Goal: Contribute content

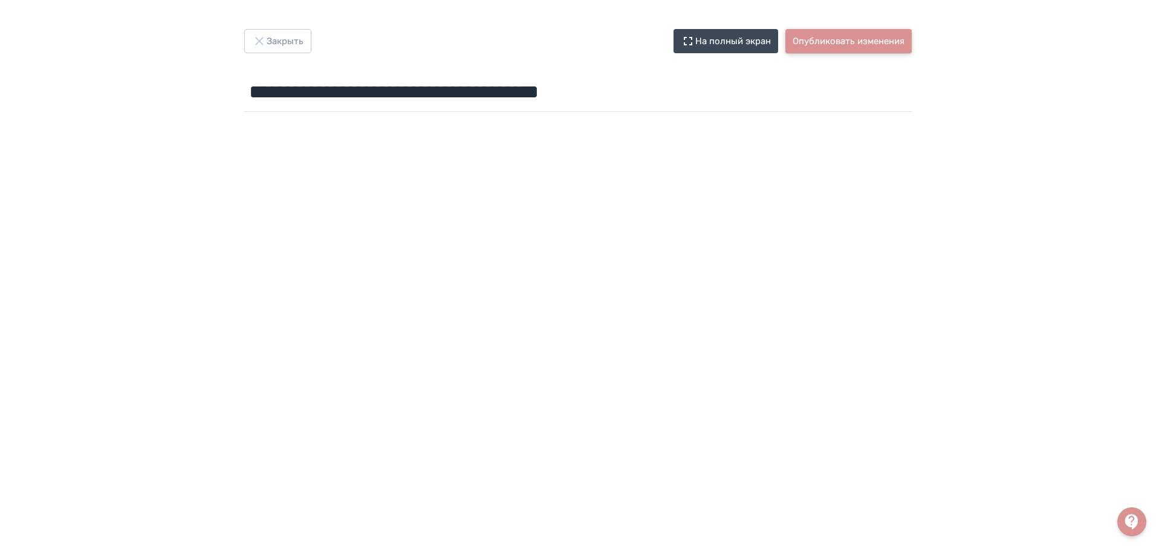
click at [868, 39] on button "Опубликовать изменения" at bounding box center [849, 41] width 126 height 24
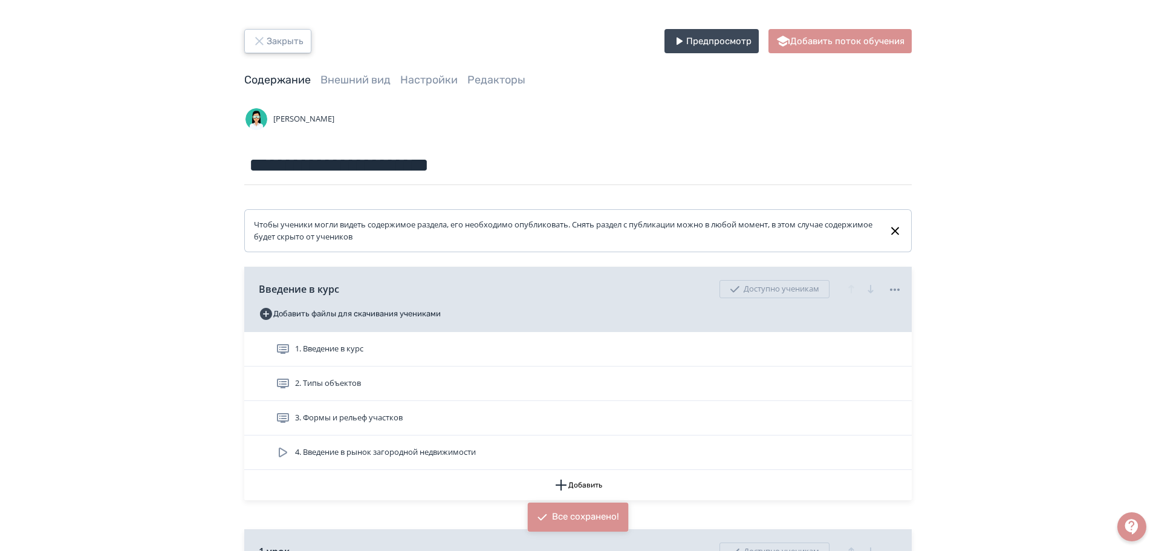
click at [269, 42] on button "Закрыть" at bounding box center [277, 41] width 67 height 24
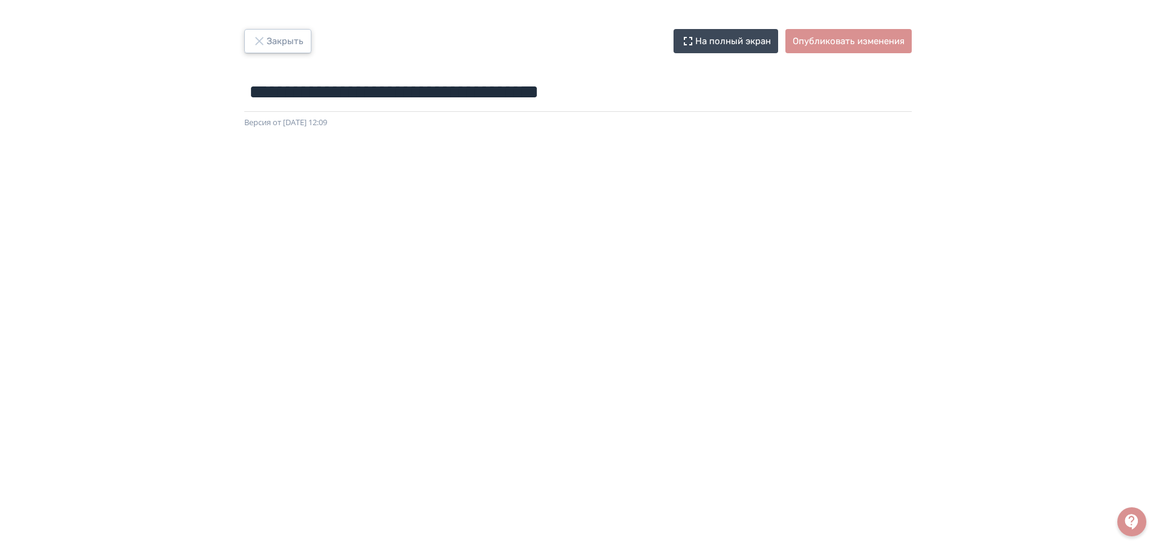
click at [258, 40] on icon "button" at bounding box center [259, 41] width 8 height 8
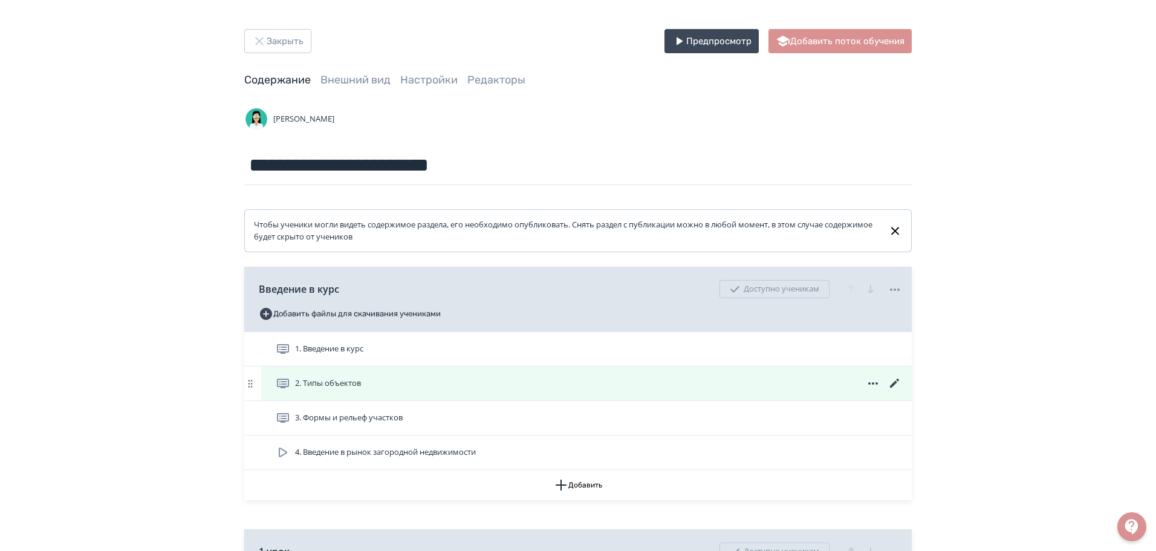
scroll to position [242, 0]
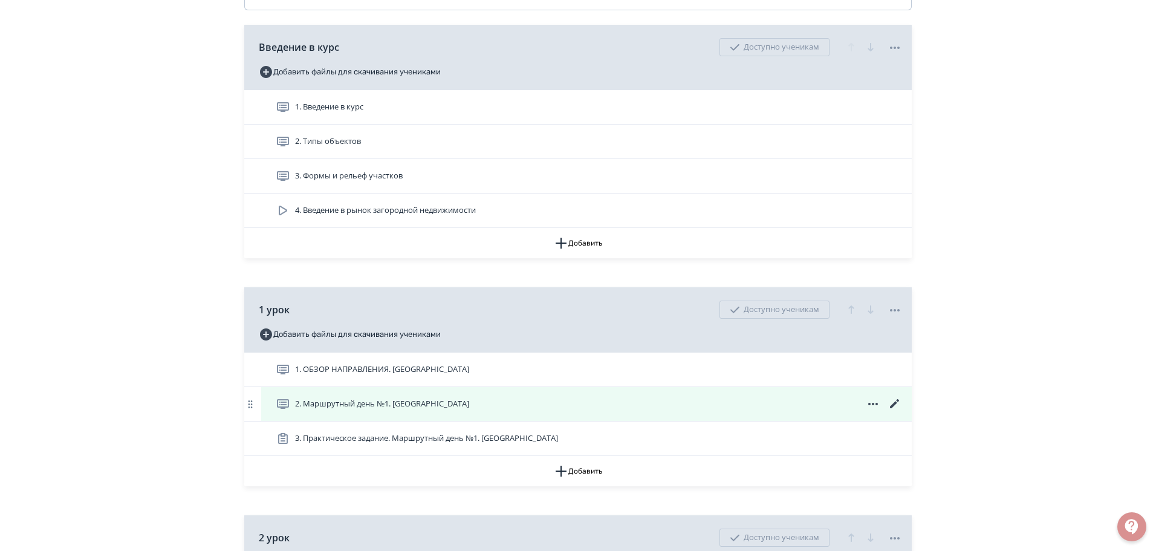
click at [436, 399] on span "2. Маршрутный день №1. [GEOGRAPHIC_DATA]" at bounding box center [382, 404] width 174 height 12
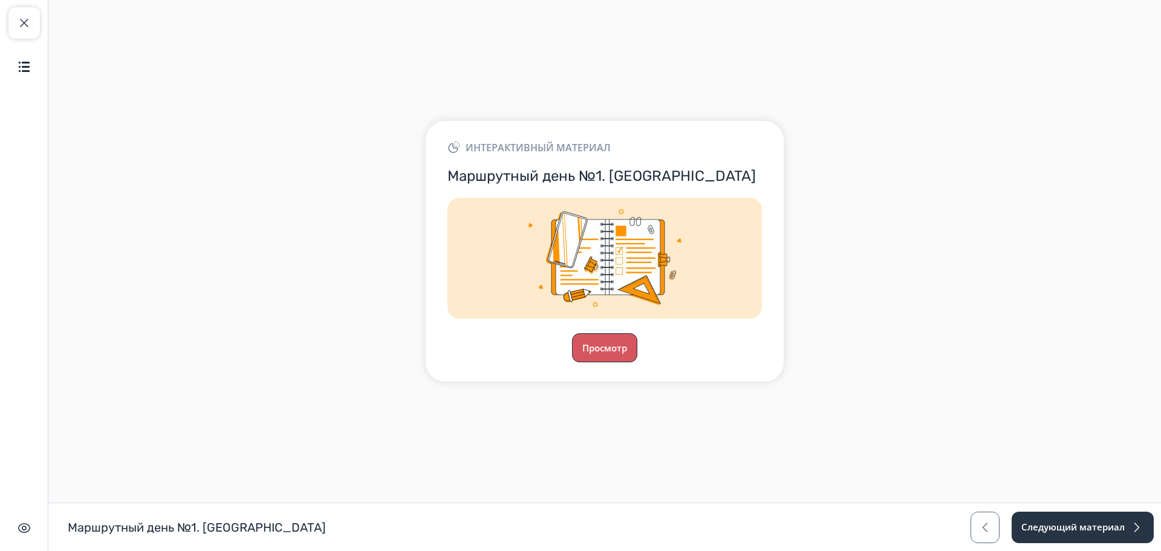
click at [598, 345] on button "Просмотр" at bounding box center [604, 347] width 65 height 29
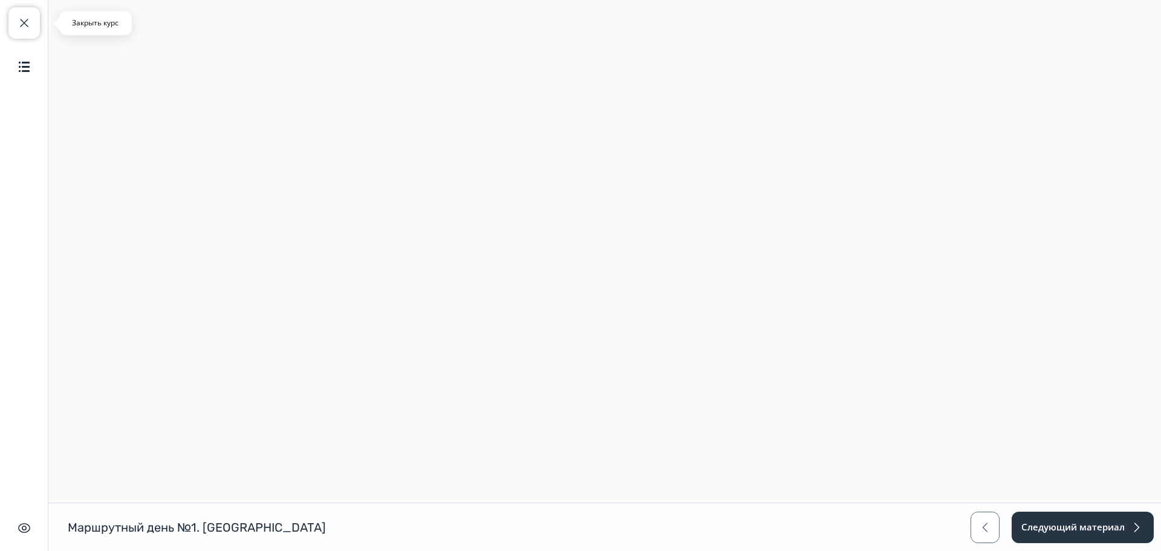
click at [26, 24] on span "button" at bounding box center [24, 23] width 15 height 15
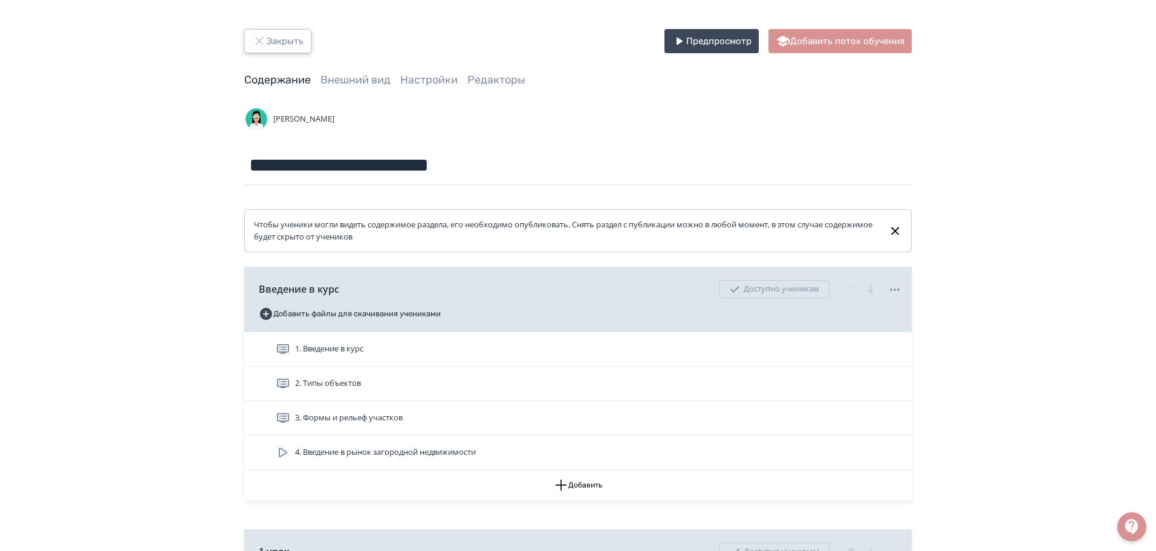
click at [262, 39] on icon "button" at bounding box center [259, 41] width 8 height 8
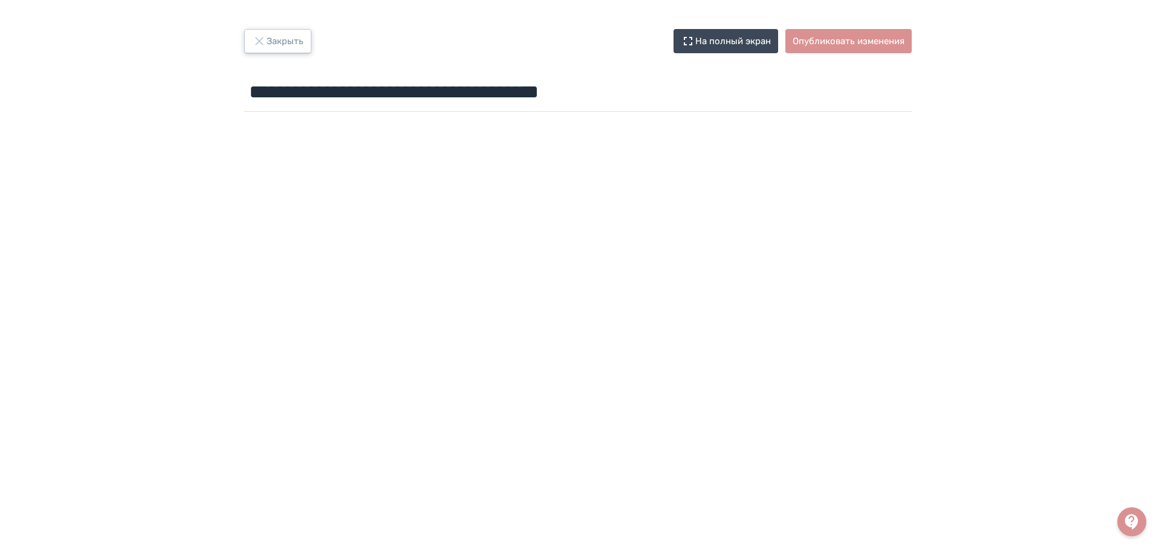
click at [261, 41] on icon "button" at bounding box center [259, 41] width 15 height 15
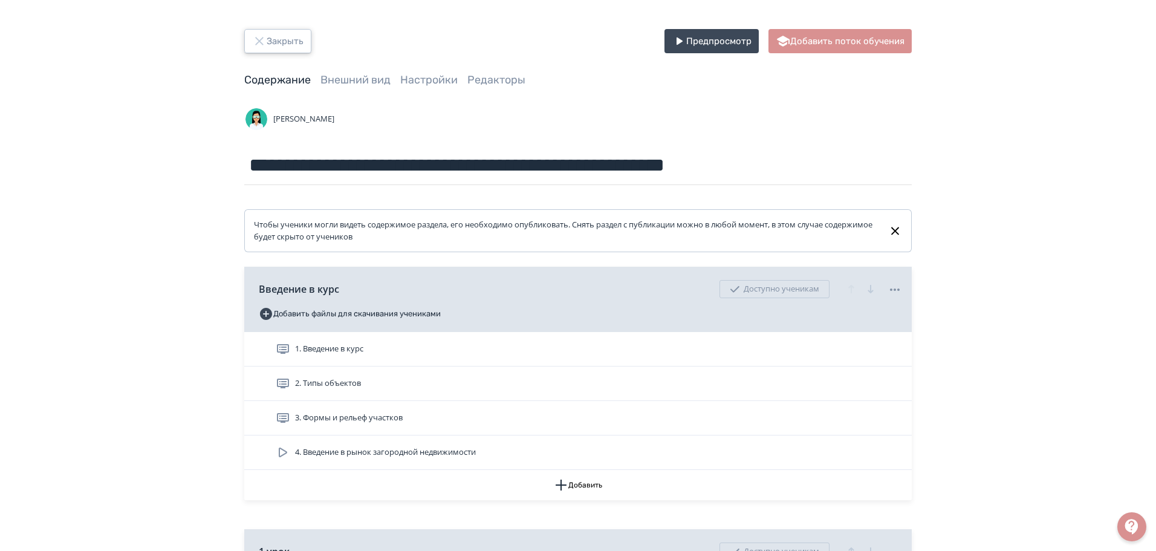
click at [263, 41] on icon "button" at bounding box center [259, 41] width 15 height 15
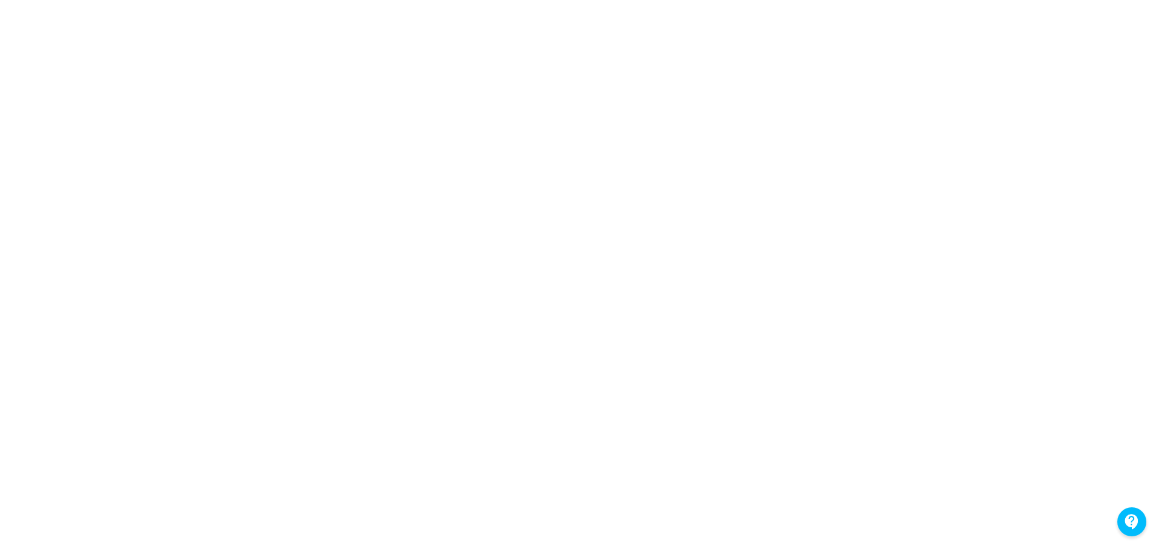
scroll to position [151, 0]
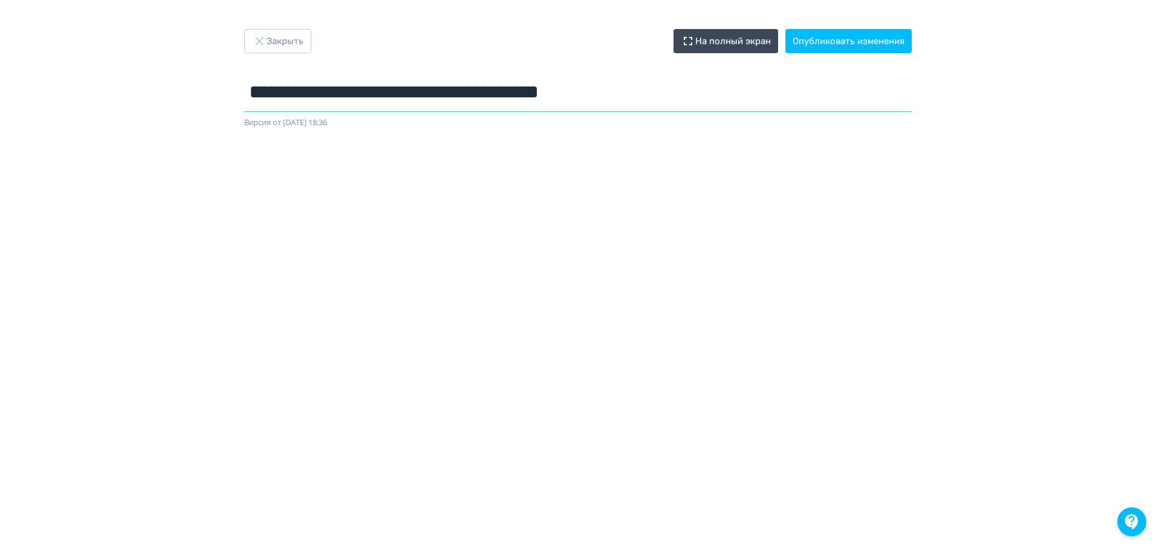
drag, startPoint x: 643, startPoint y: 102, endPoint x: 491, endPoint y: 102, distance: 152.4
click at [230, 102] on div "**********" at bounding box center [578, 79] width 726 height 100
click at [256, 42] on icon "button" at bounding box center [259, 41] width 15 height 15
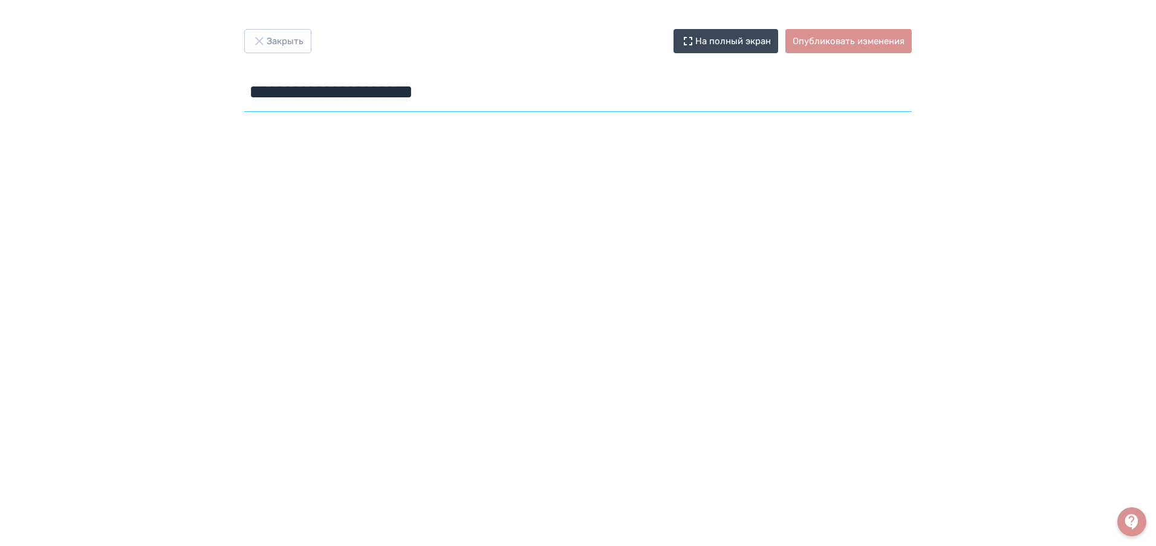
click at [316, 96] on input "**********" at bounding box center [578, 92] width 668 height 39
click at [538, 102] on input "**********" at bounding box center [578, 92] width 668 height 39
type input "**********"
click at [281, 47] on button "Закрыть" at bounding box center [277, 41] width 67 height 24
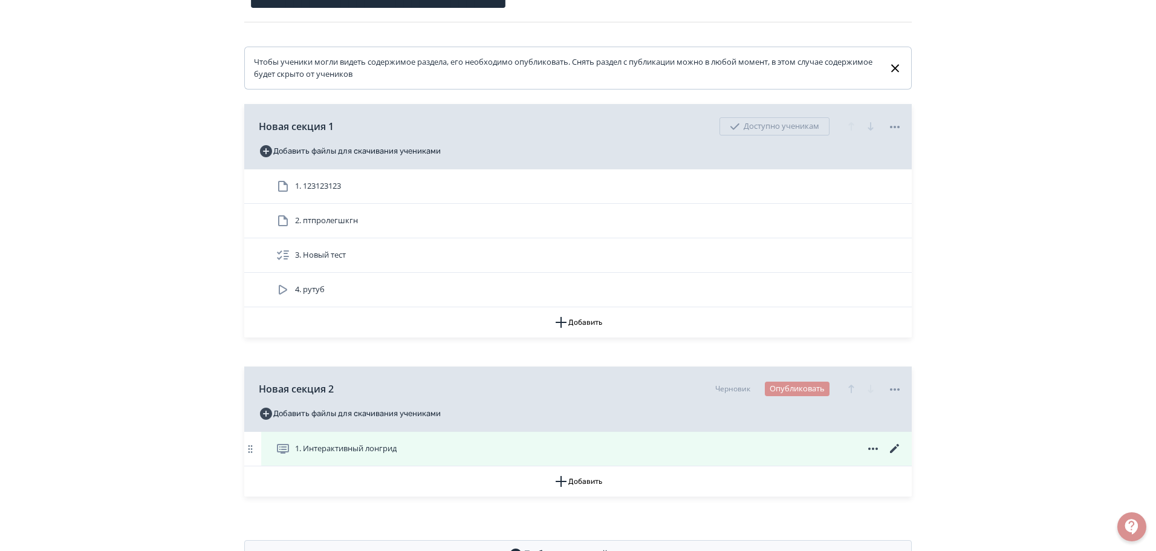
scroll to position [210, 0]
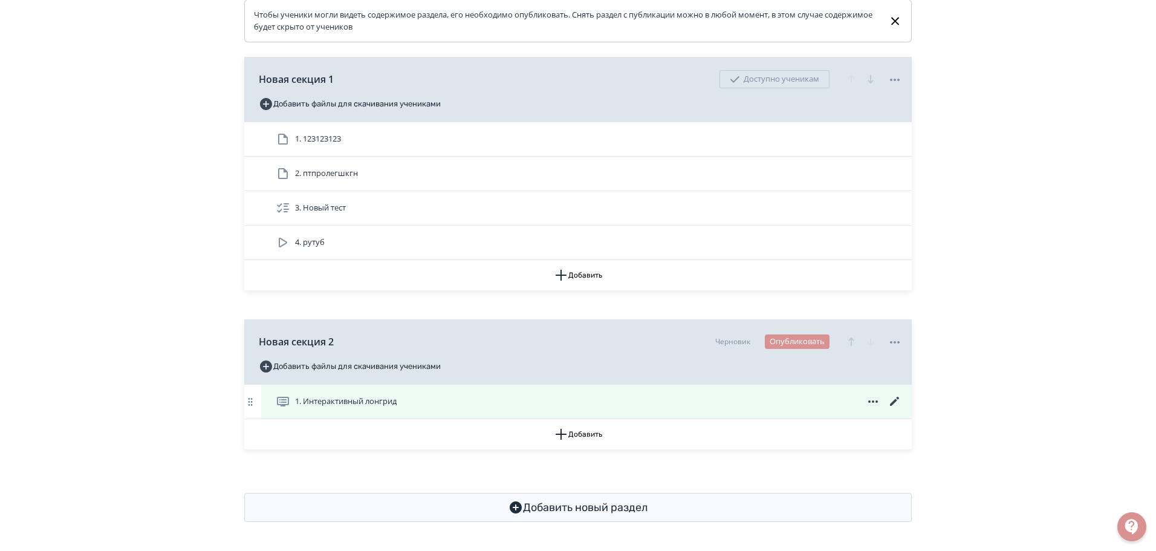
click at [896, 400] on icon at bounding box center [894, 401] width 9 height 9
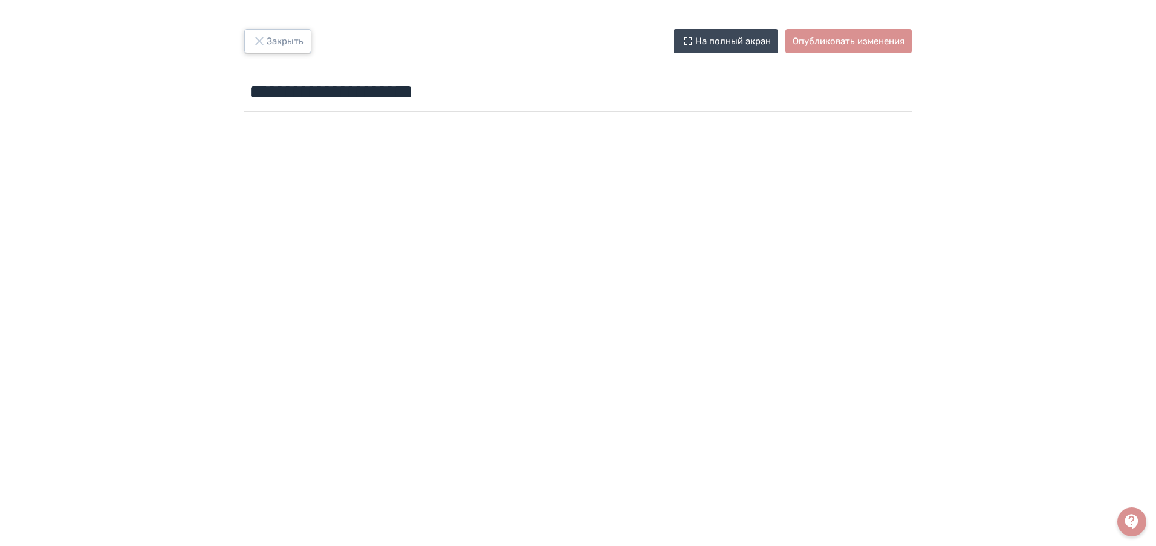
click at [270, 38] on button "Закрыть" at bounding box center [277, 41] width 67 height 24
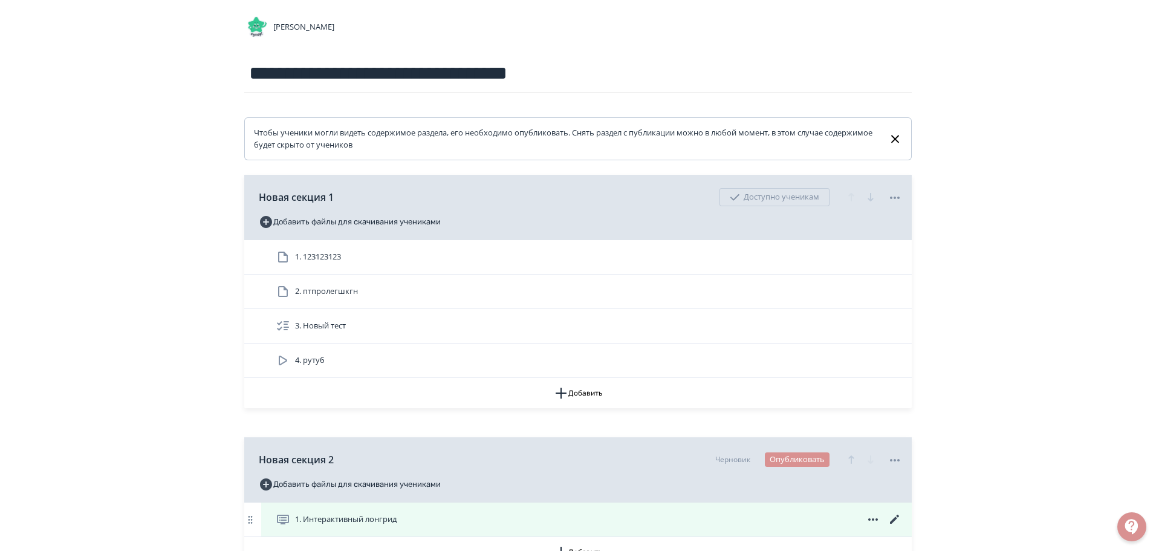
scroll to position [121, 0]
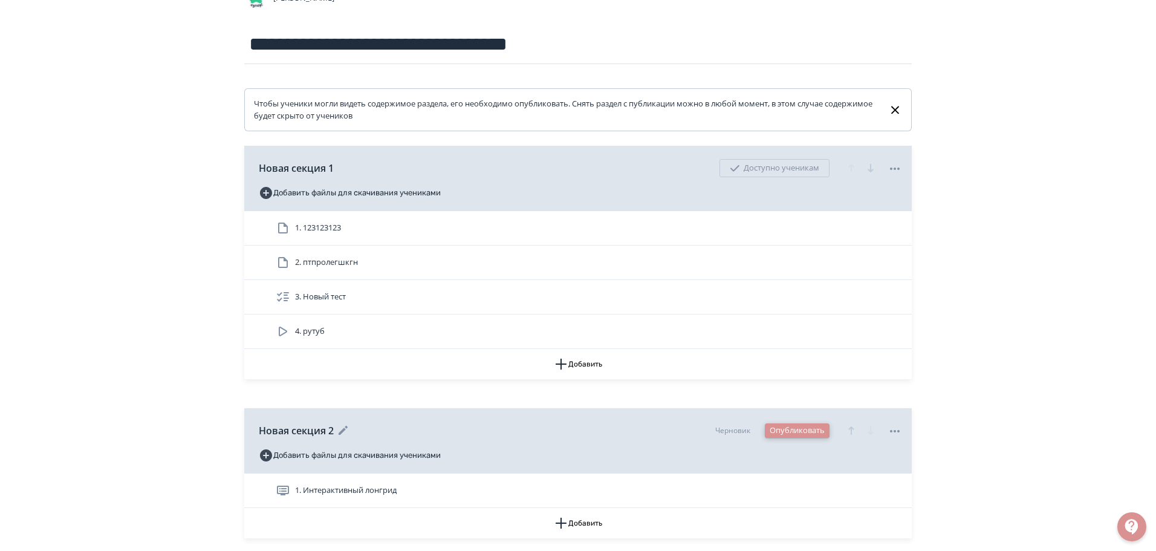
click at [806, 426] on button "Опубликовать" at bounding box center [797, 430] width 65 height 15
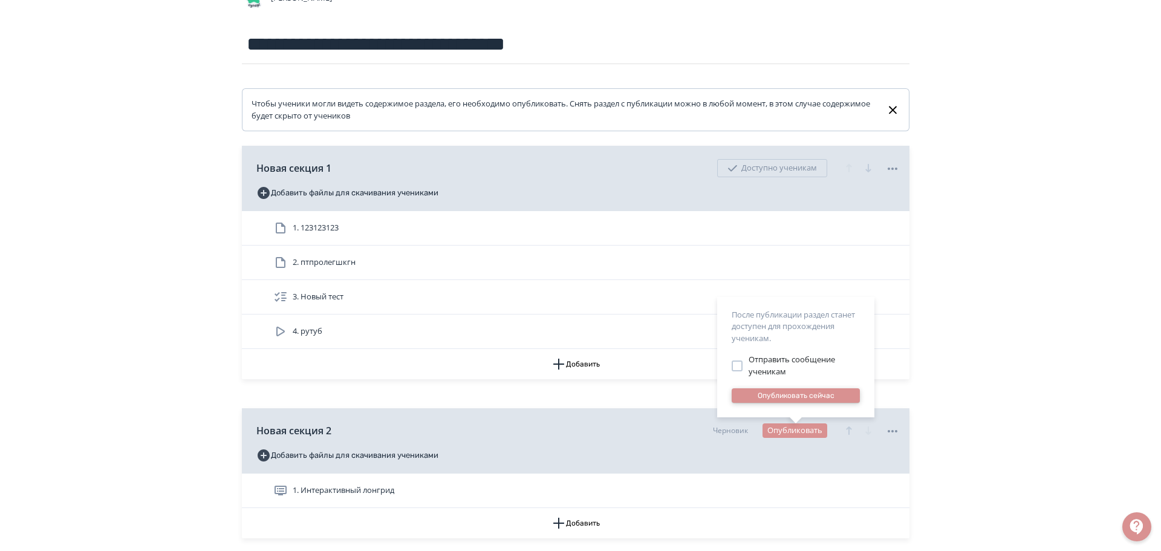
click at [805, 394] on button "Опубликовать сейчас" at bounding box center [796, 395] width 128 height 15
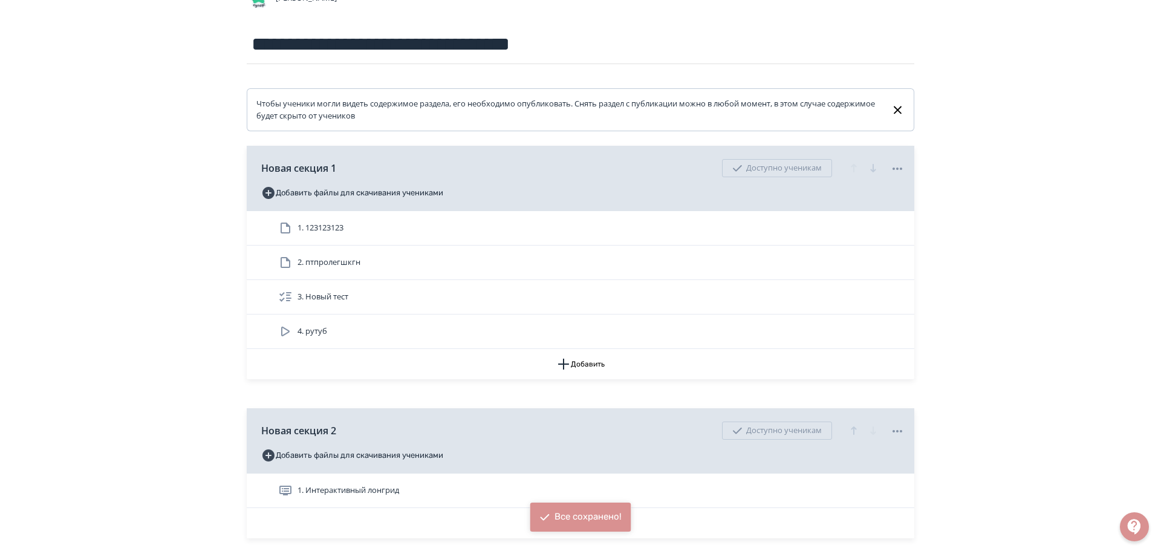
scroll to position [210, 0]
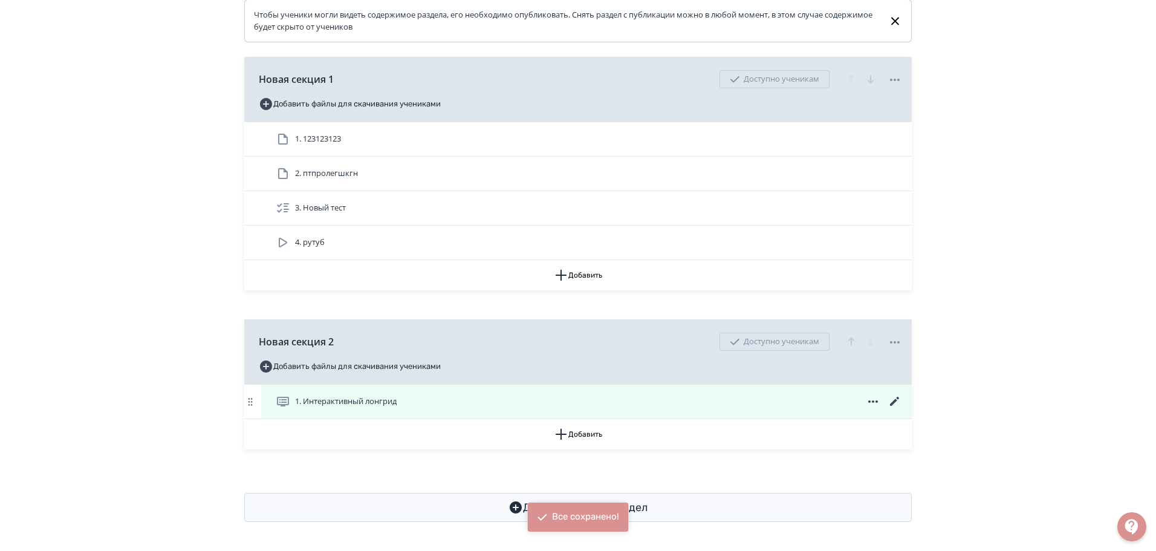
click at [871, 405] on icon at bounding box center [873, 401] width 15 height 15
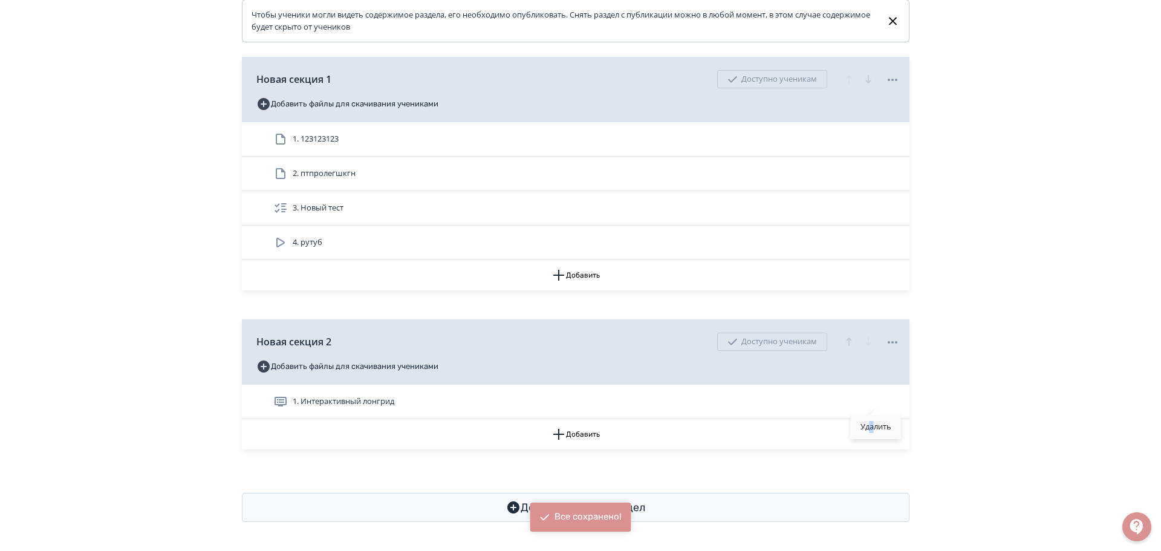
click at [872, 435] on div "Удалить" at bounding box center [876, 427] width 50 height 24
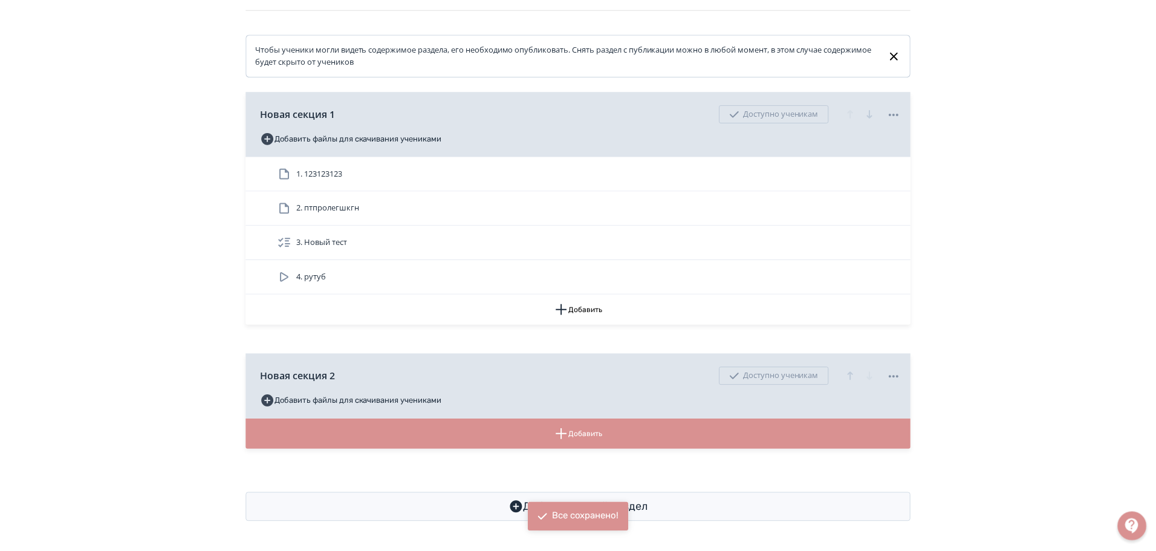
scroll to position [175, 0]
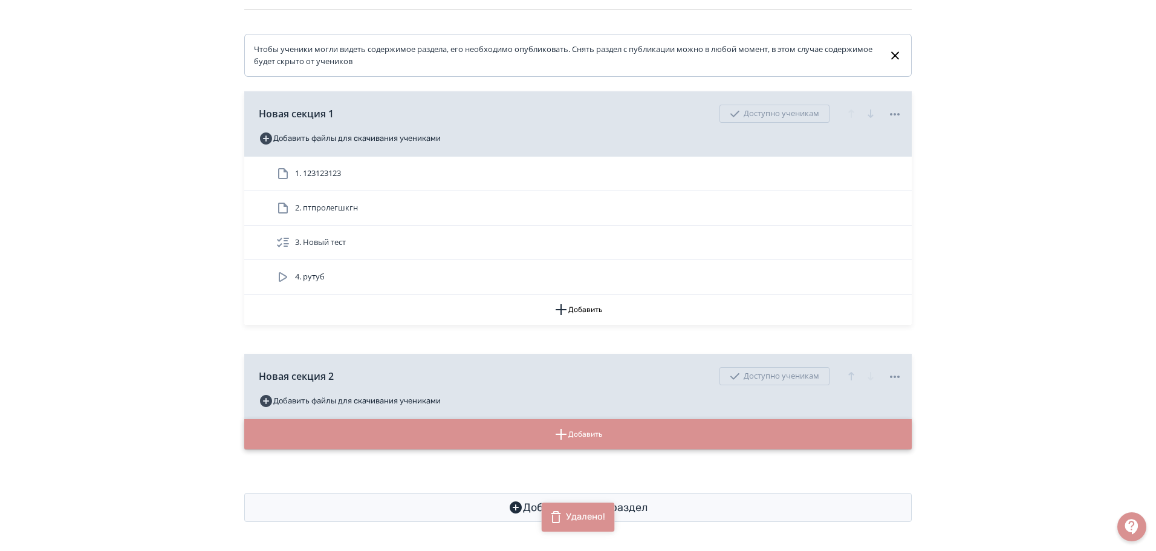
click at [720, 428] on button "Добавить" at bounding box center [578, 434] width 668 height 30
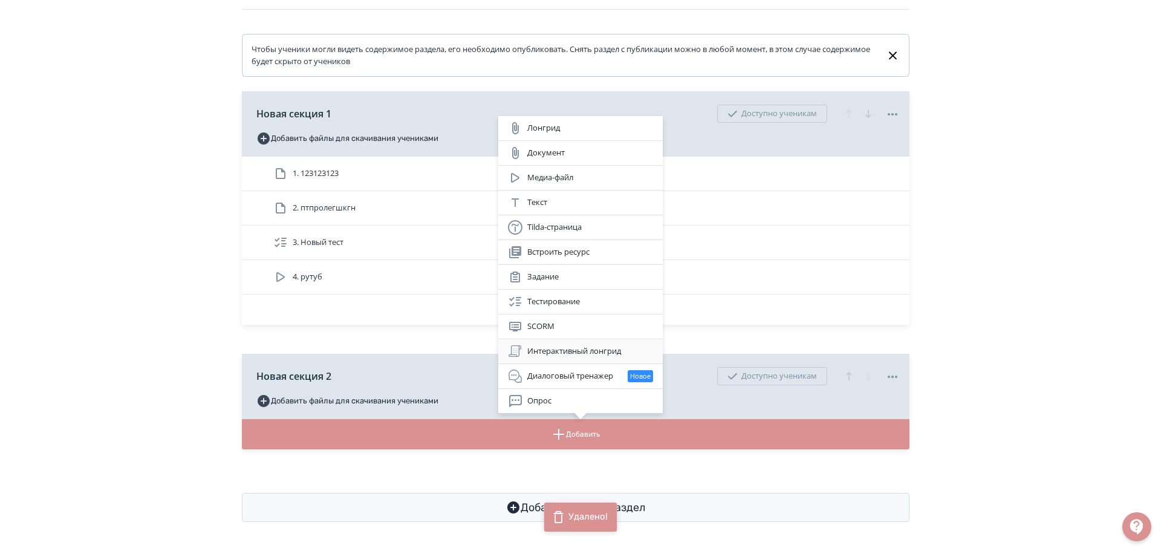
click at [604, 350] on div "Интерактивный лонгрид" at bounding box center [580, 351] width 145 height 15
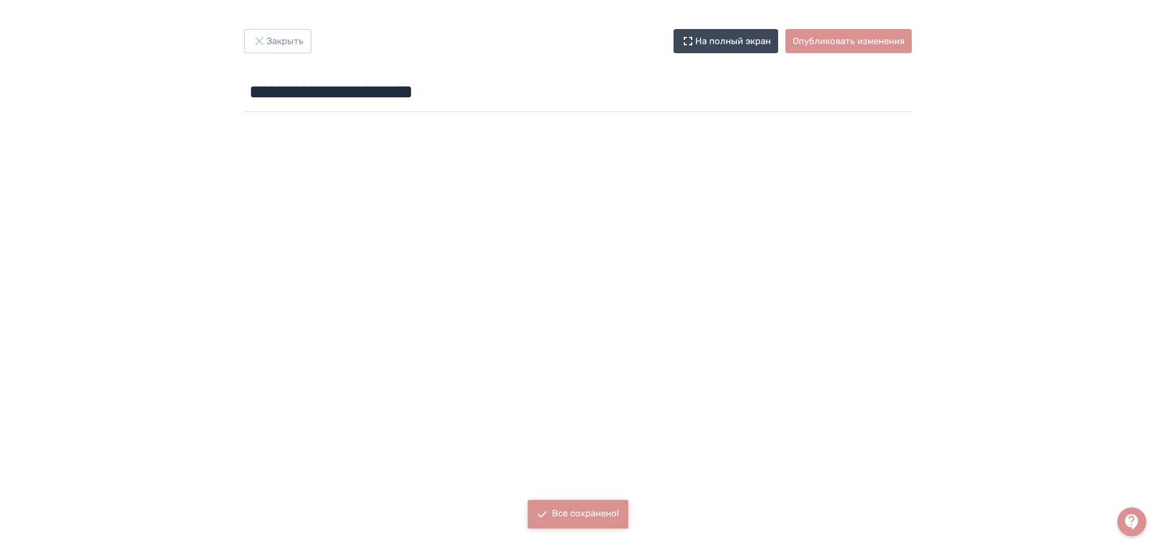
scroll to position [139, 0]
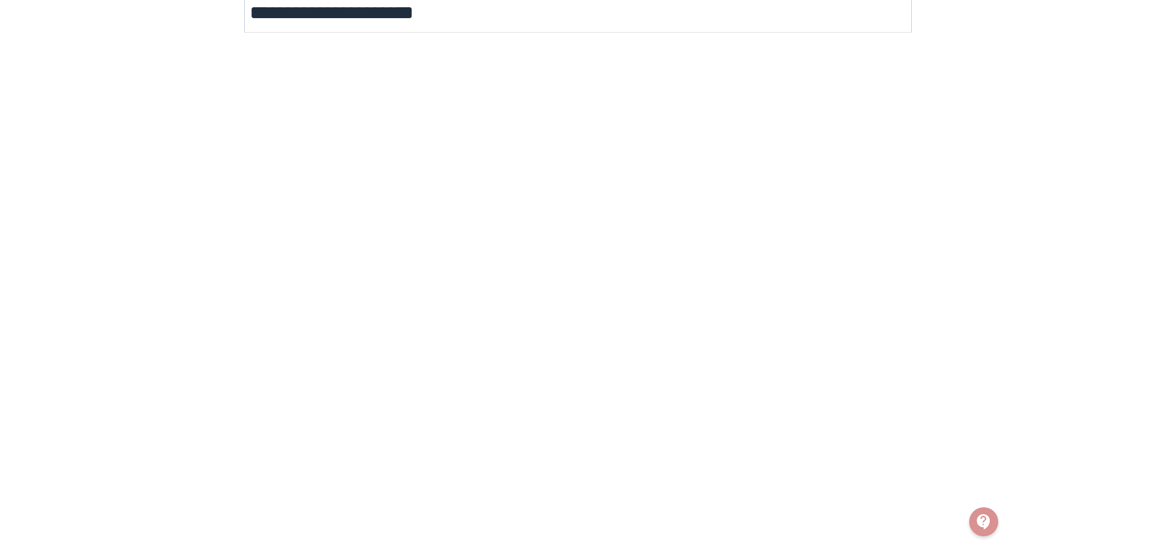
scroll to position [139, 0]
